Goal: Transaction & Acquisition: Obtain resource

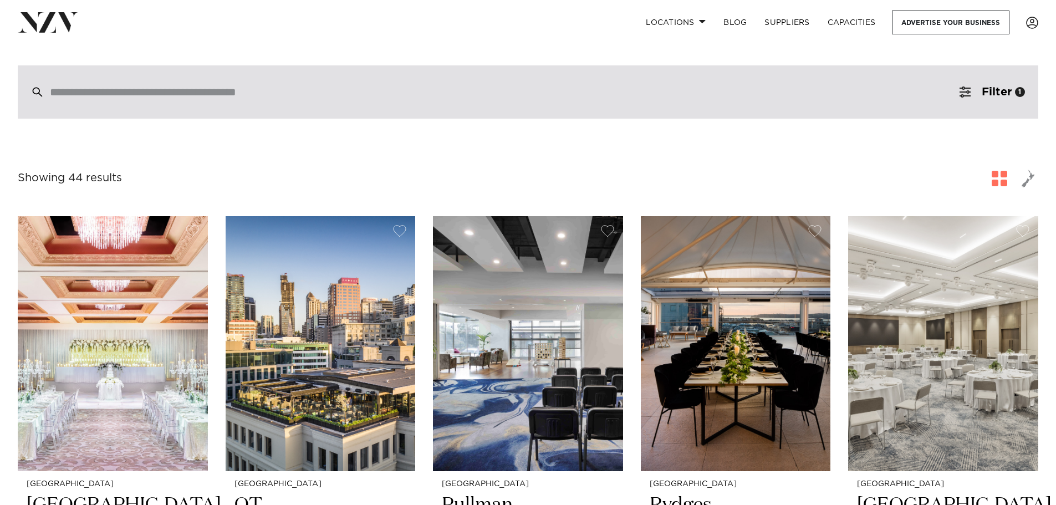
scroll to position [166, 0]
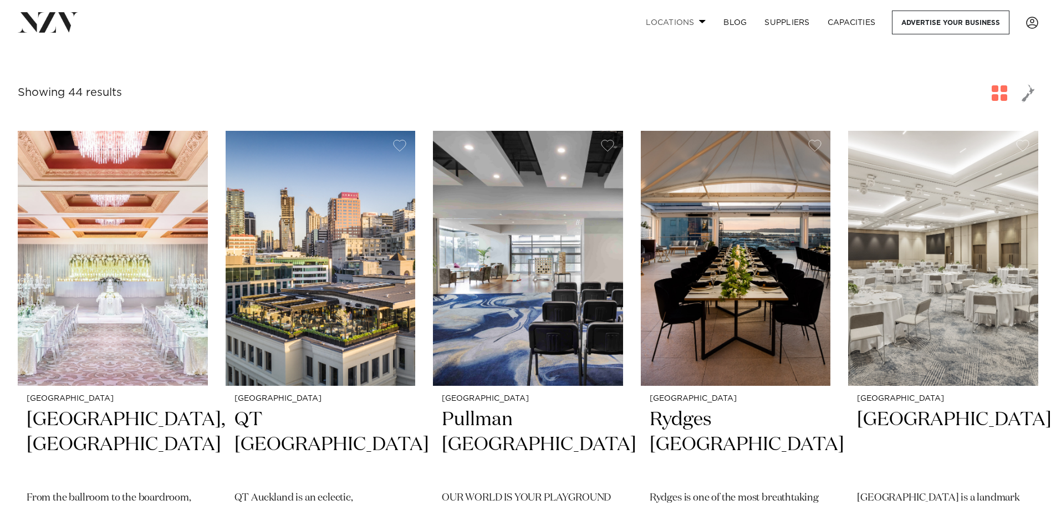
click at [688, 19] on link "Locations" at bounding box center [676, 23] width 78 height 24
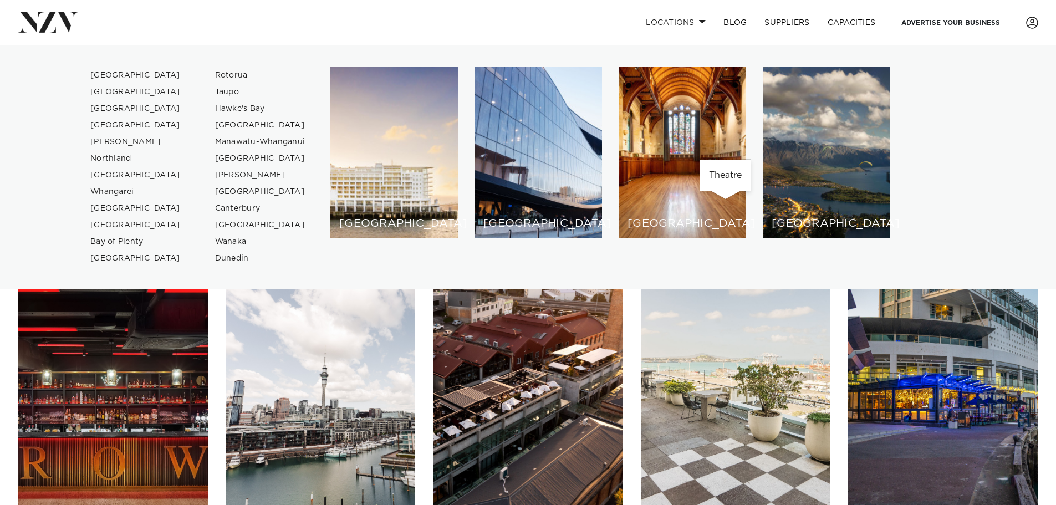
scroll to position [554, 0]
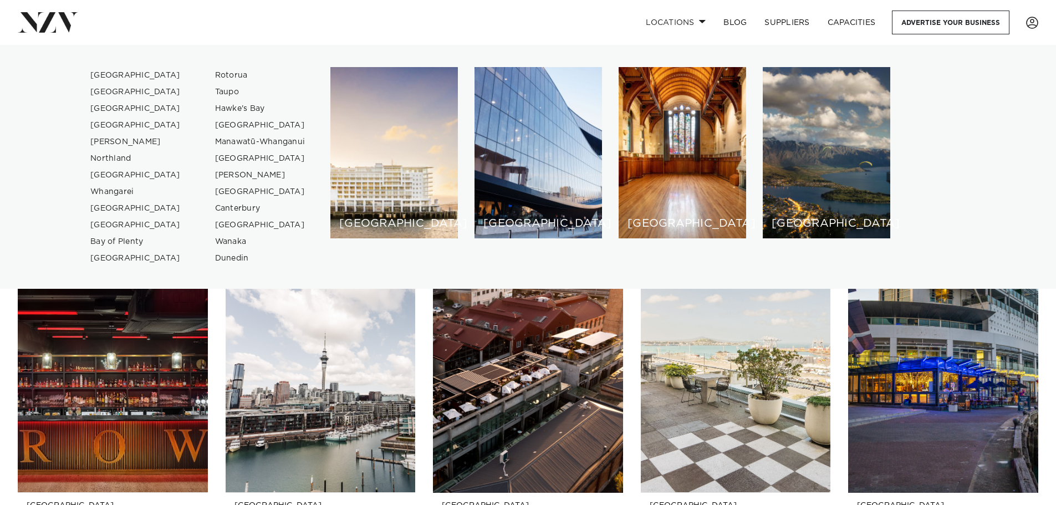
click at [1042, 221] on div "[GEOGRAPHIC_DATA] [GEOGRAPHIC_DATA] [GEOGRAPHIC_DATA] [GEOGRAPHIC_DATA] [GEOGRA…" at bounding box center [528, 167] width 1038 height 200
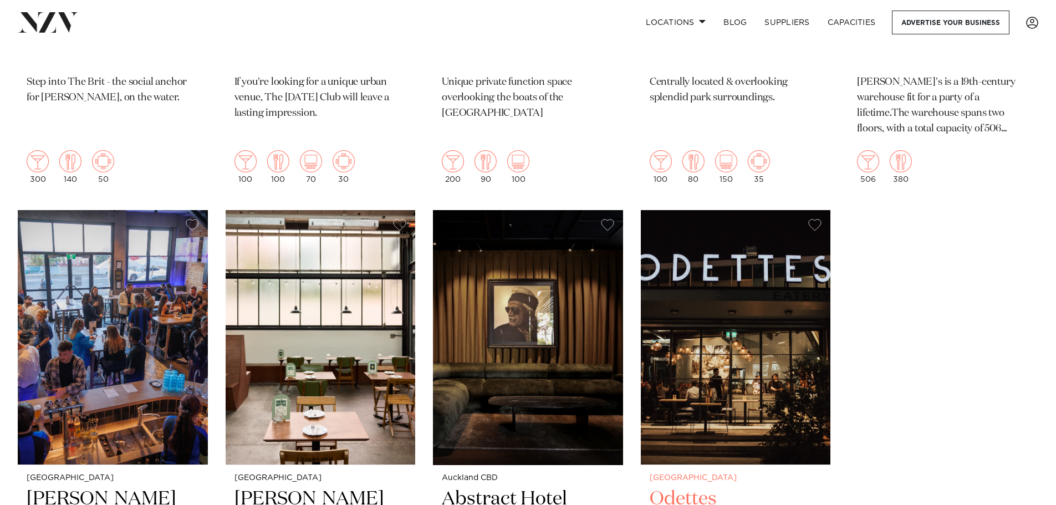
scroll to position [4046, 0]
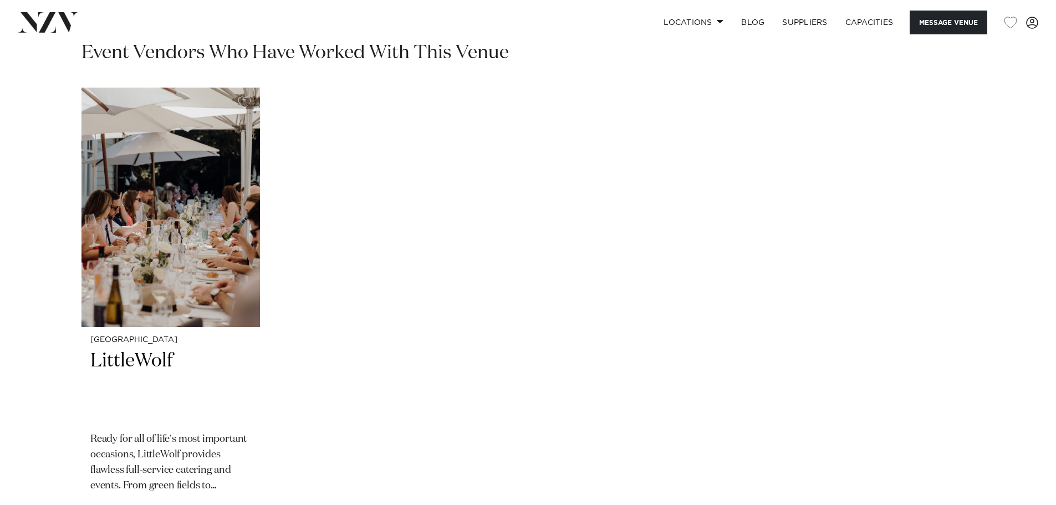
scroll to position [1663, 0]
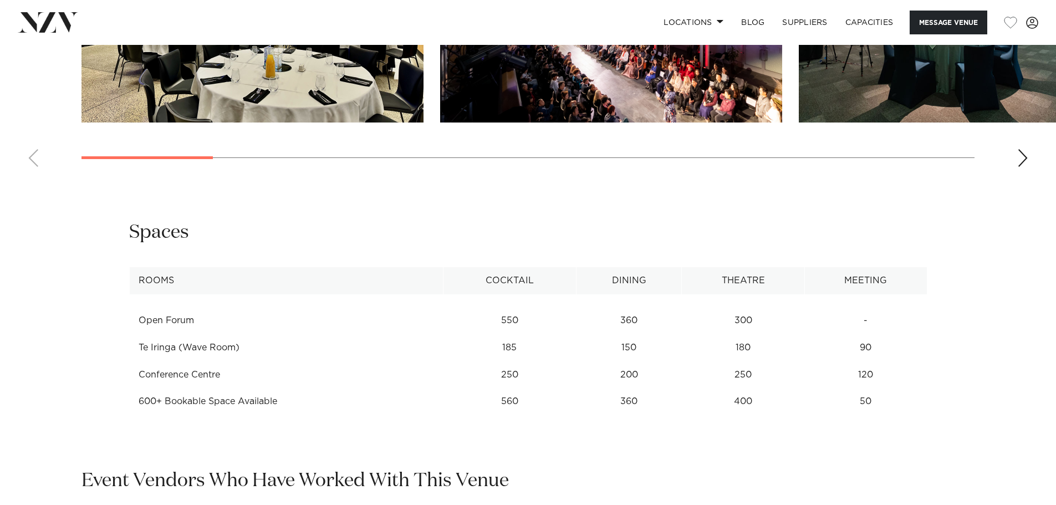
scroll to position [1386, 0]
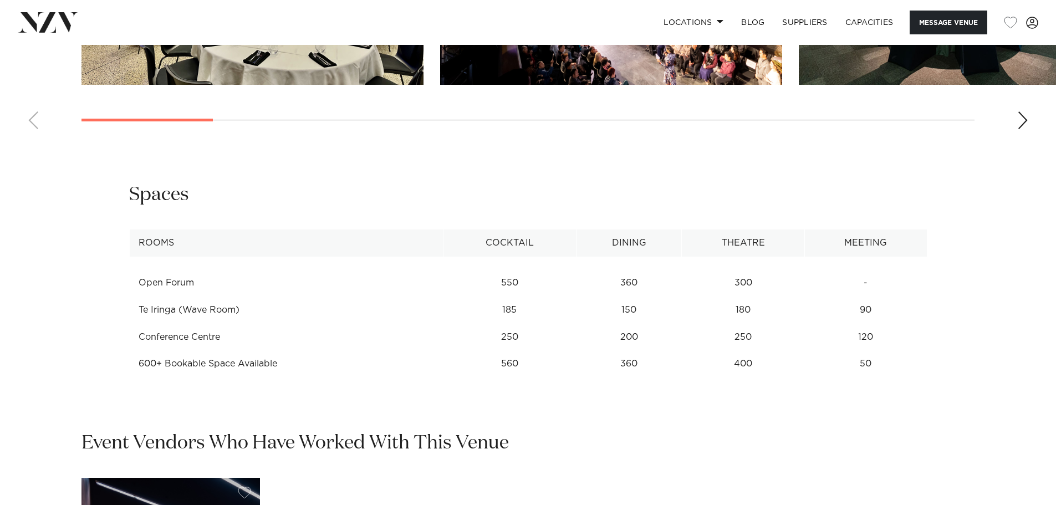
click at [246, 355] on td "600+ Bookable Space Available" at bounding box center [286, 363] width 314 height 27
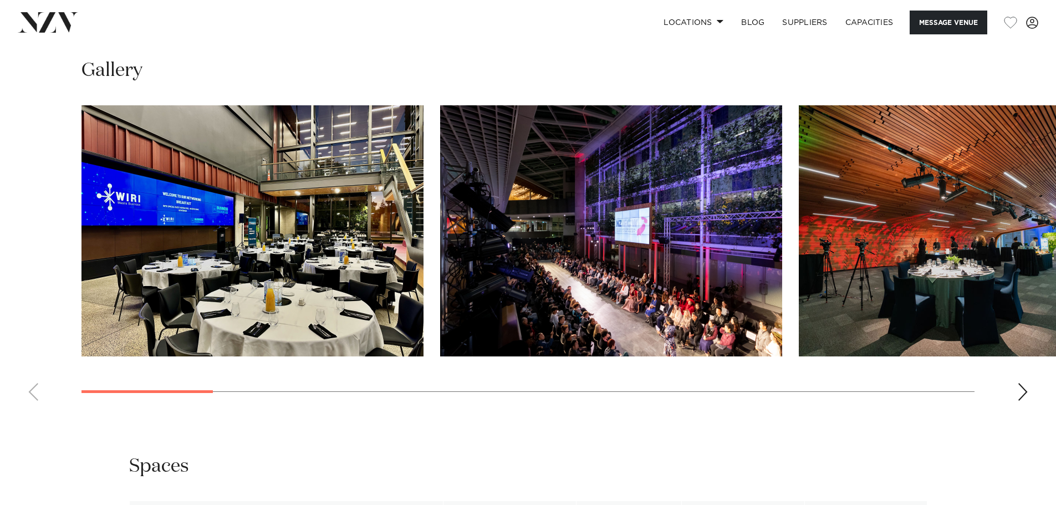
scroll to position [942, 0]
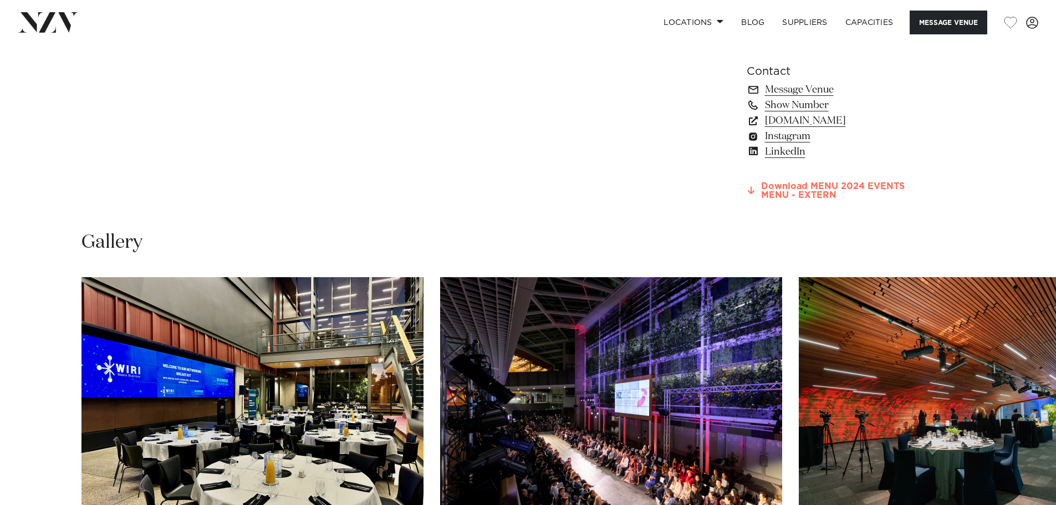
click at [826, 184] on link "Download MENU 2024 EVENTS MENU - EXTERN" at bounding box center [837, 191] width 181 height 19
click at [711, 17] on link "Locations" at bounding box center [694, 23] width 78 height 24
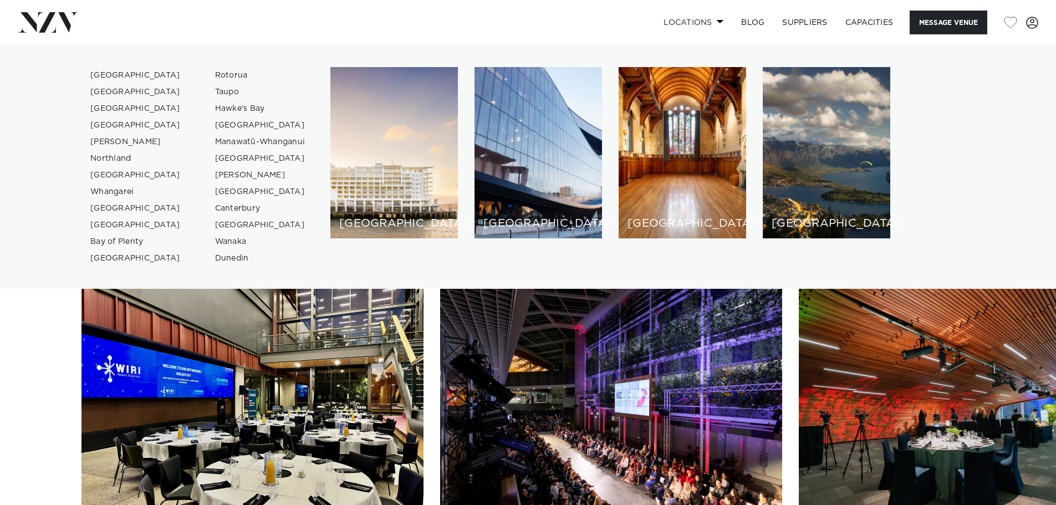
click at [711, 17] on link "Locations" at bounding box center [694, 23] width 78 height 24
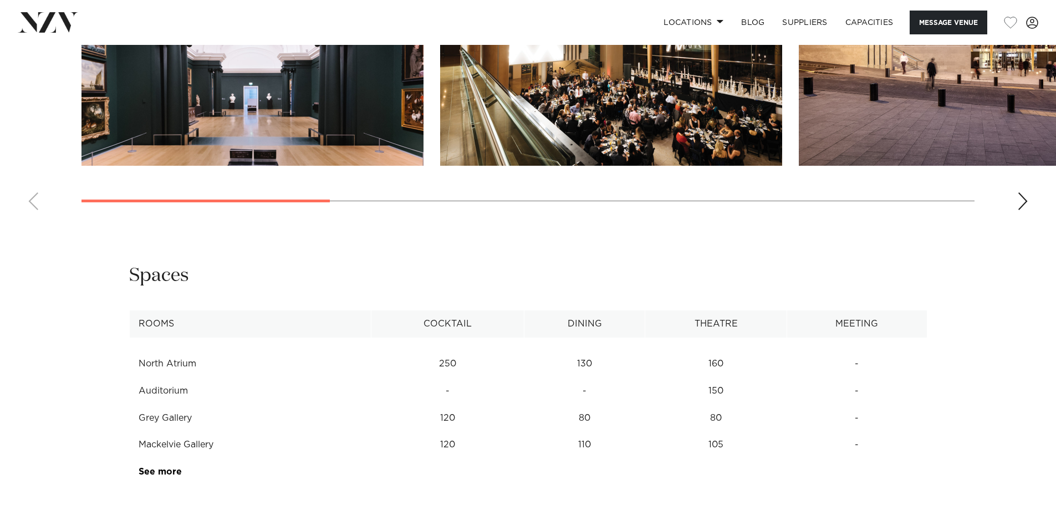
scroll to position [1496, 0]
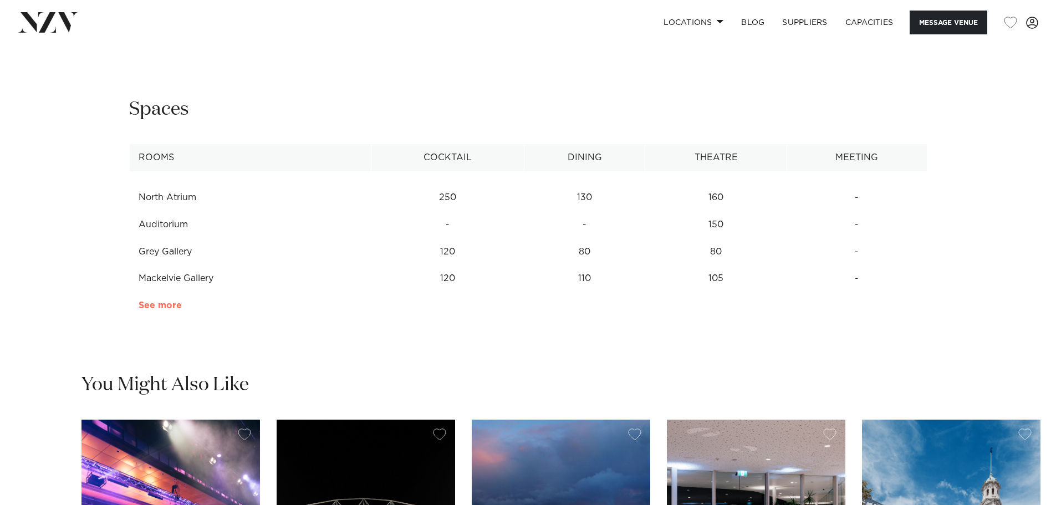
click at [167, 310] on link "See more" at bounding box center [182, 305] width 86 height 9
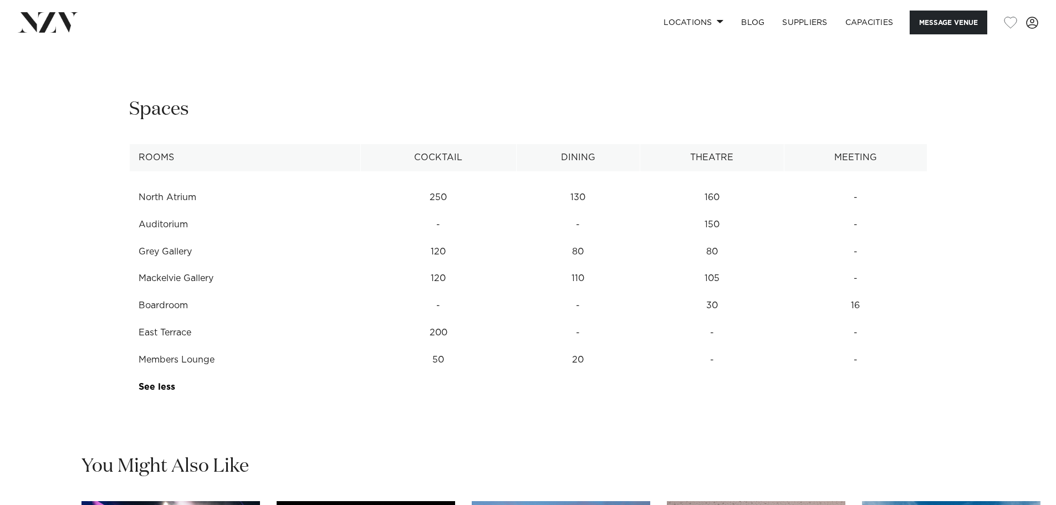
click at [159, 319] on td "Boardroom" at bounding box center [244, 305] width 231 height 27
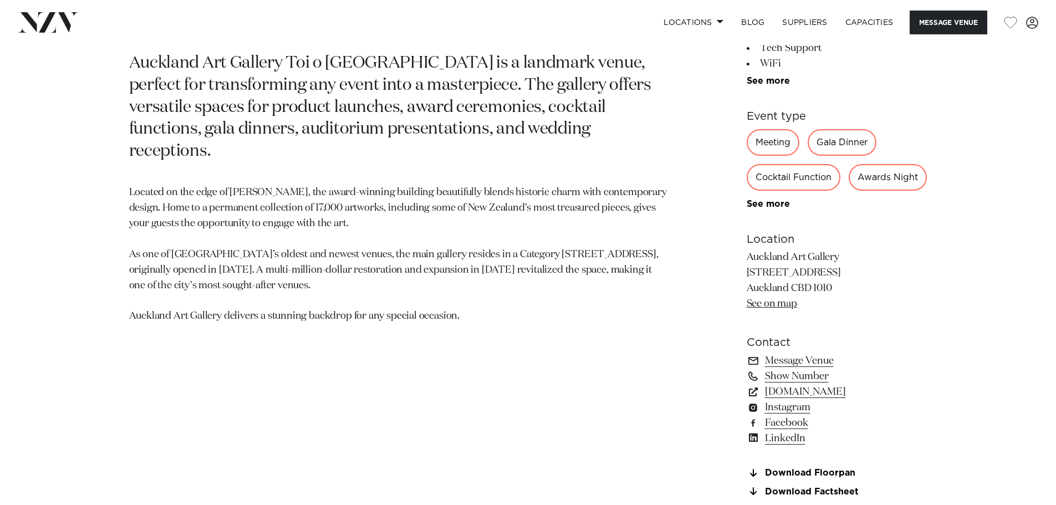
scroll to position [665, 0]
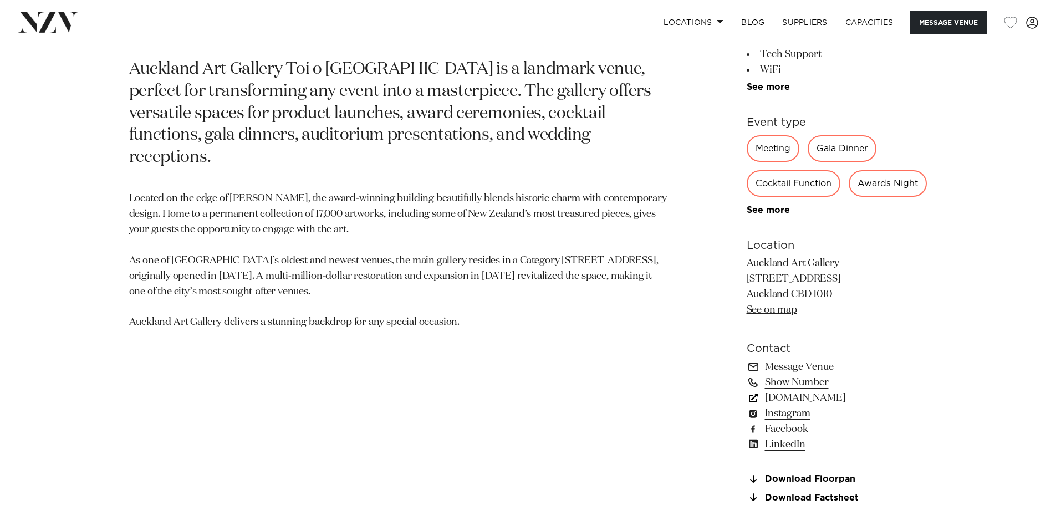
click at [883, 406] on link "www.aucklandconventions.co.nz" at bounding box center [837, 398] width 181 height 16
